Goal: Task Accomplishment & Management: Use online tool/utility

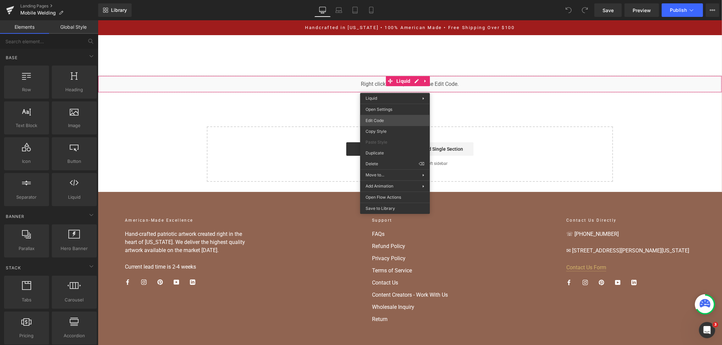
click at [398, 0] on div "You are previewing how the will restyle your page. You can not edit Elements in…" at bounding box center [361, 0] width 722 height 0
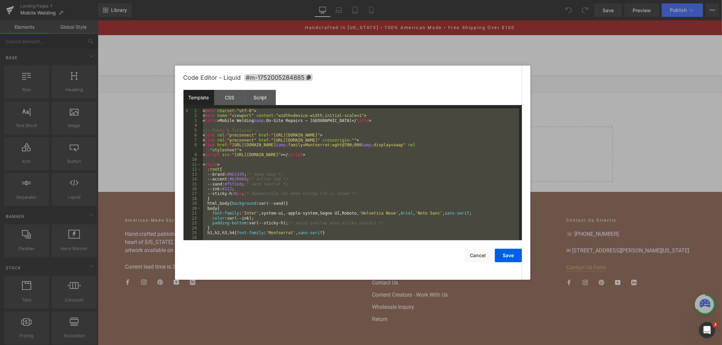
click at [504, 50] on div at bounding box center [361, 172] width 722 height 345
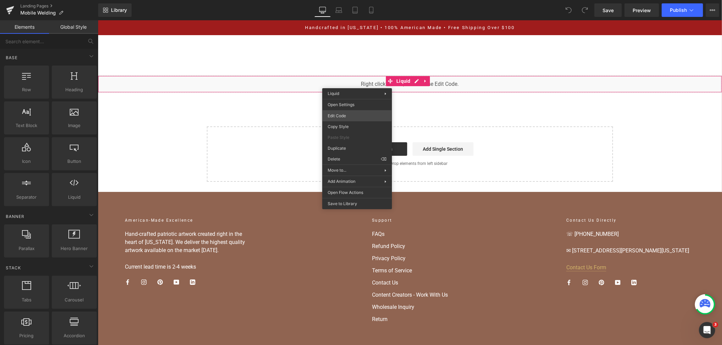
click at [371, 0] on div "You are previewing how the will restyle your page. You can not edit Elements in…" at bounding box center [361, 0] width 722 height 0
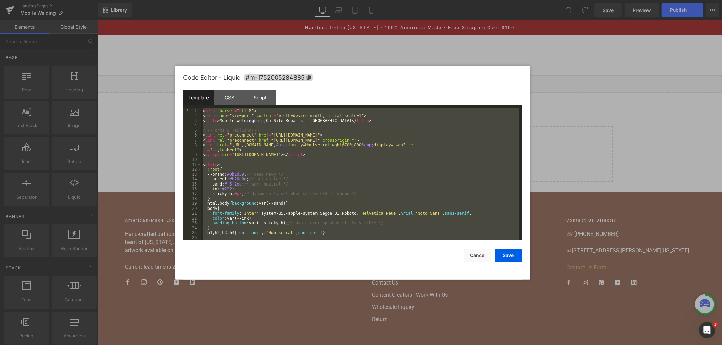
scroll to position [2404, 0]
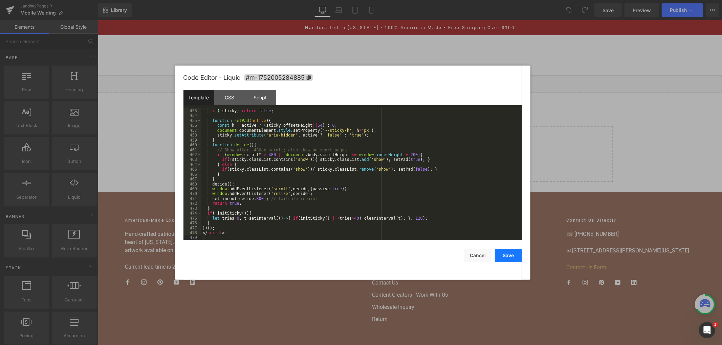
click at [503, 252] on button "Save" at bounding box center [508, 256] width 27 height 14
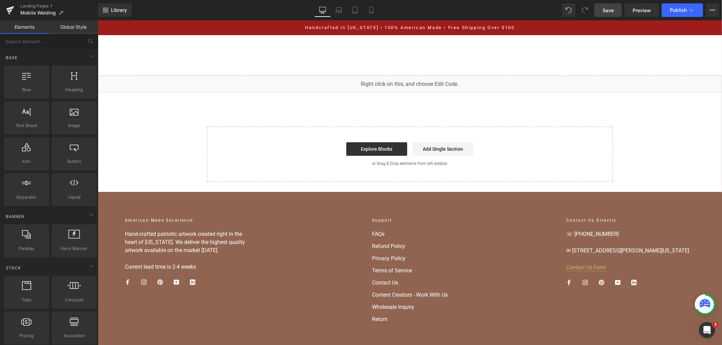
click at [607, 9] on span "Save" at bounding box center [607, 10] width 11 height 7
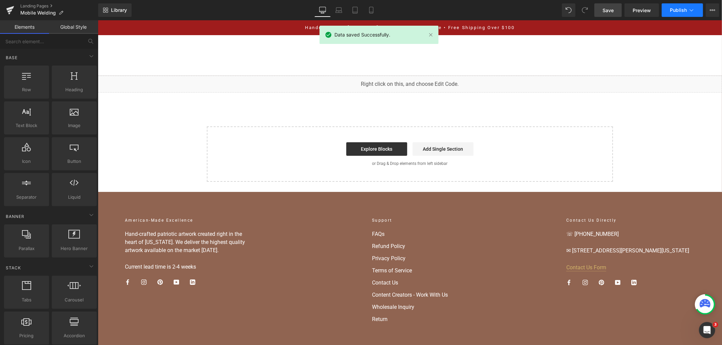
click at [680, 7] on button "Publish" at bounding box center [681, 10] width 41 height 14
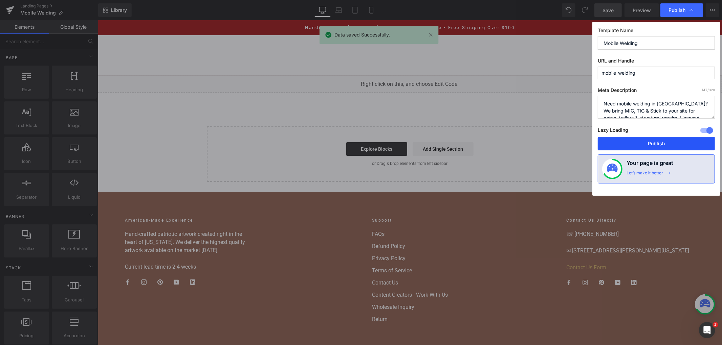
click at [654, 145] on button "Publish" at bounding box center [656, 144] width 117 height 14
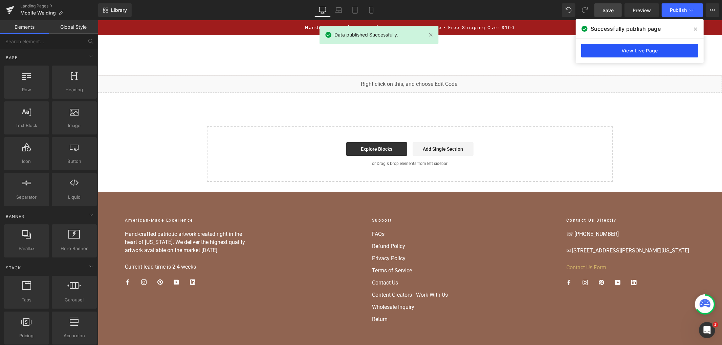
click at [613, 51] on link "View Live Page" at bounding box center [639, 51] width 117 height 14
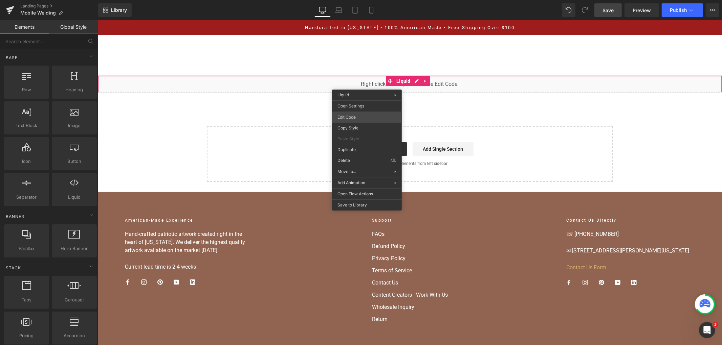
click at [379, 0] on div "You are previewing how the will restyle your page. You can not edit Elements in…" at bounding box center [361, 0] width 722 height 0
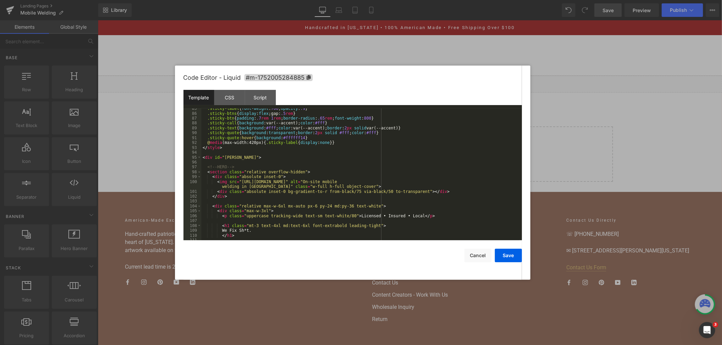
scroll to position [427, 0]
drag, startPoint x: 463, startPoint y: 181, endPoint x: 238, endPoint y: 183, distance: 225.3
click at [238, 183] on div ".sticky-label { font-weight : 700 ; opacity : .9 } .sticky-btns { display : fle…" at bounding box center [360, 177] width 318 height 142
click at [515, 255] on button "Save" at bounding box center [508, 256] width 27 height 14
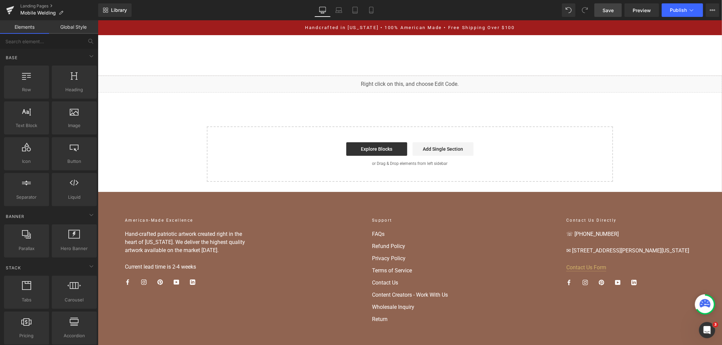
click at [611, 8] on span "Save" at bounding box center [607, 10] width 11 height 7
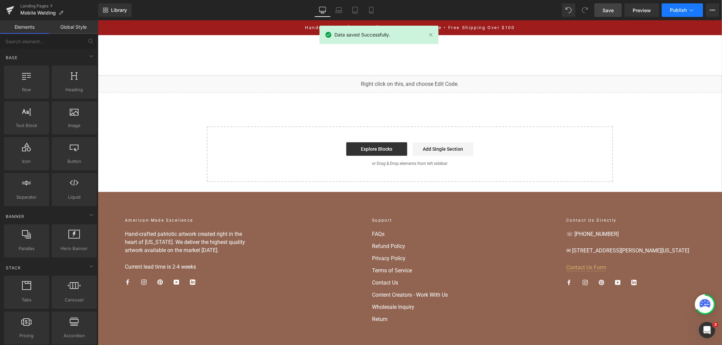
click at [675, 11] on span "Publish" at bounding box center [678, 9] width 17 height 5
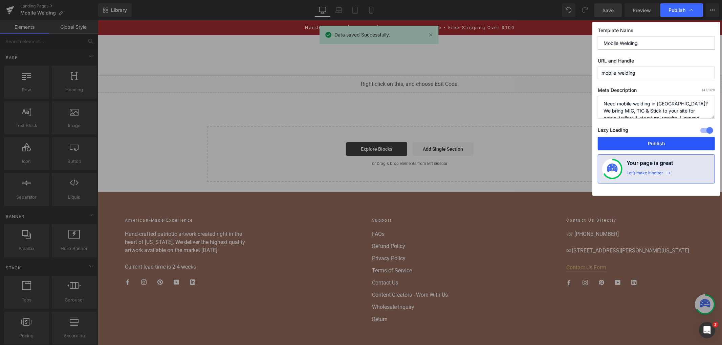
click at [637, 144] on button "Publish" at bounding box center [656, 144] width 117 height 14
